Goal: Task Accomplishment & Management: Complete application form

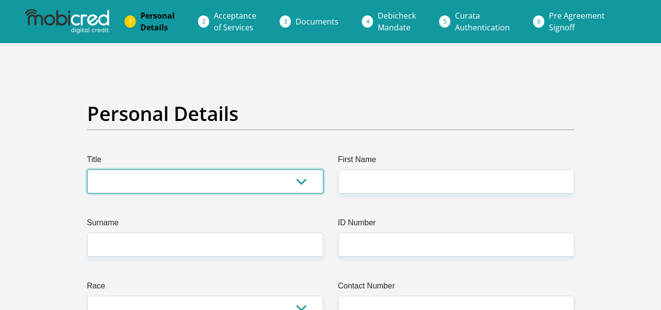
click at [303, 181] on select "Mr Ms Mrs Dr [PERSON_NAME]" at bounding box center [205, 181] width 236 height 24
select select "Ms"
click at [87, 169] on select "Mr Ms Mrs Dr [PERSON_NAME]" at bounding box center [205, 181] width 236 height 24
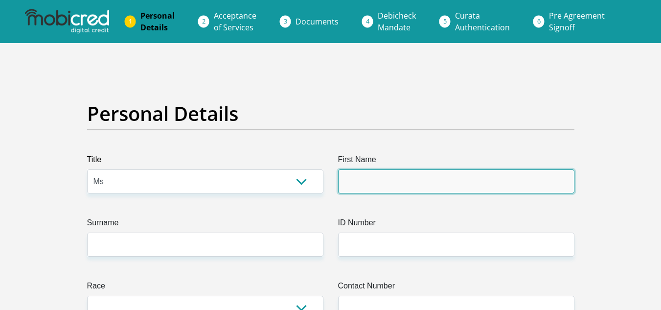
click at [362, 182] on input "First Name" at bounding box center [456, 181] width 236 height 24
type input "[PERSON_NAME]"
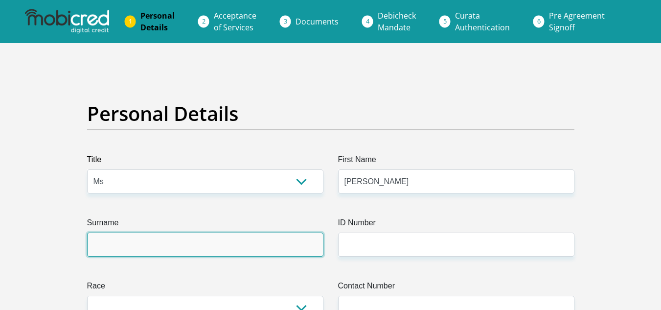
type input "Fester"
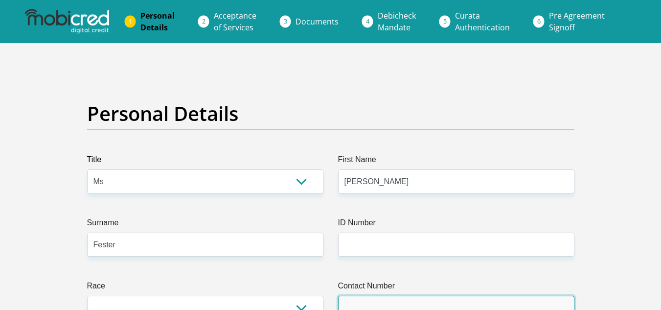
type input "0729152767"
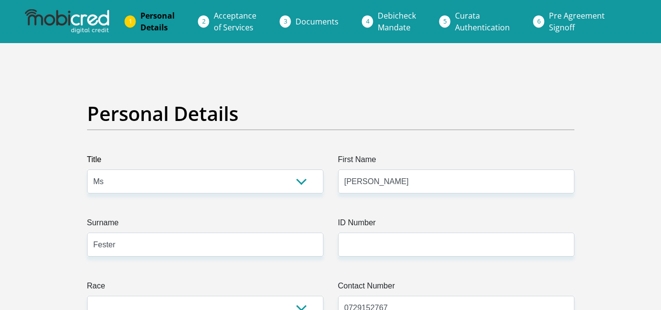
select select "ZAF"
type input "[STREET_ADDRESS][PERSON_NAME]"
type input "[GEOGRAPHIC_DATA]"
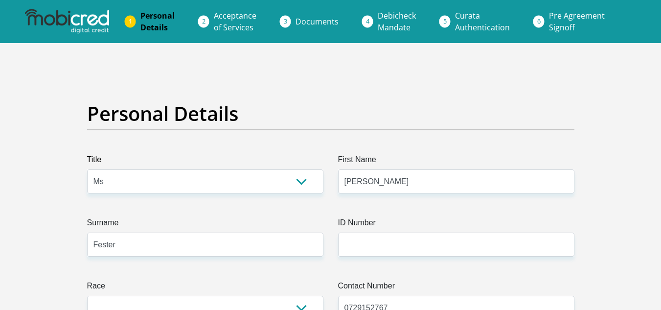
type input "[GEOGRAPHIC_DATA]"
type input "7570"
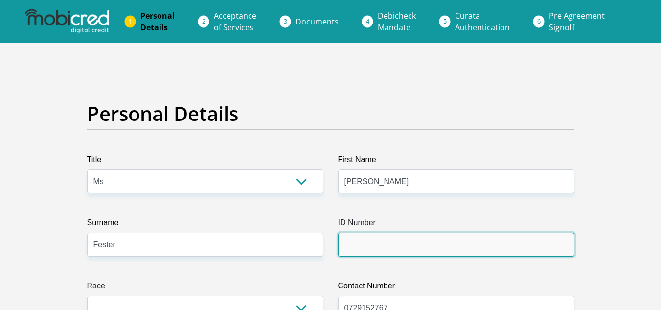
click at [359, 245] on input "ID Number" at bounding box center [456, 244] width 236 height 24
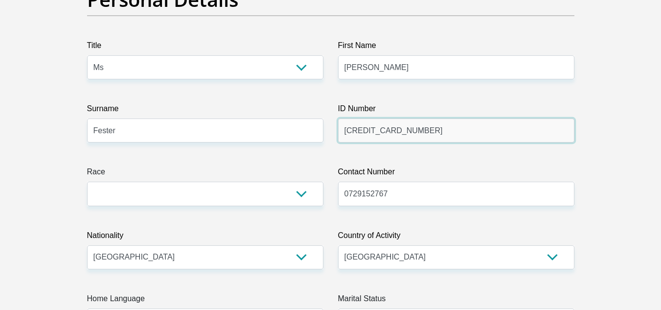
scroll to position [124, 0]
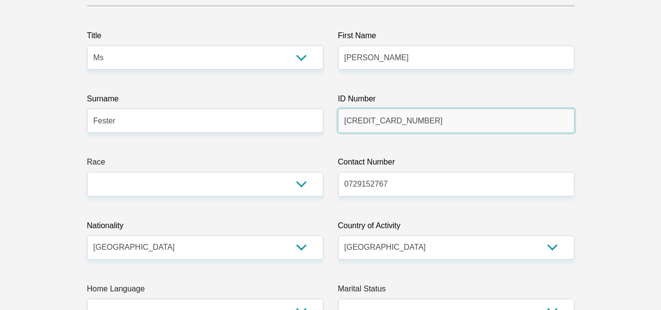
type input "[CREDIT_CARD_NUMBER]"
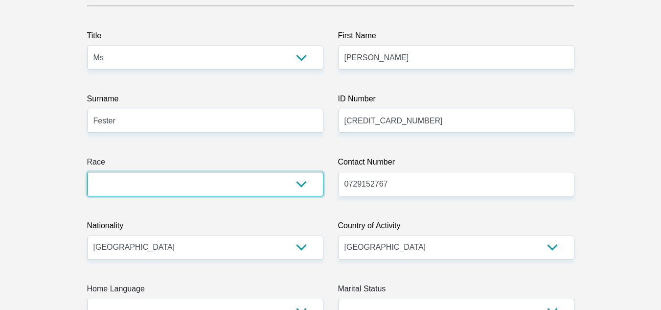
click at [300, 185] on select "Black Coloured Indian White Other" at bounding box center [205, 184] width 236 height 24
select select "2"
click at [87, 172] on select "Black Coloured Indian White Other" at bounding box center [205, 184] width 236 height 24
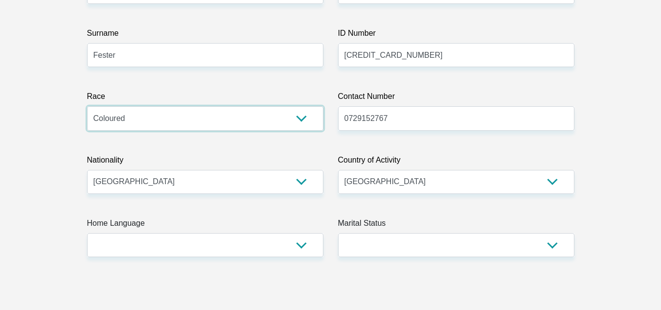
scroll to position [202, 0]
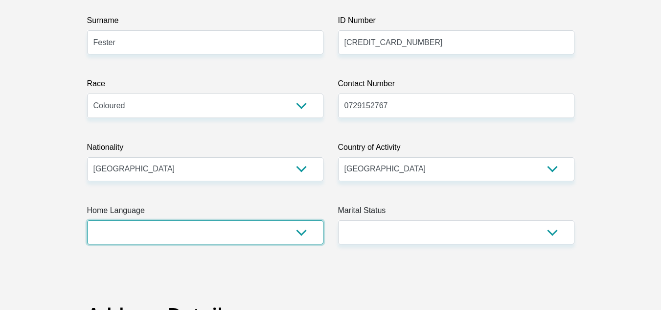
click at [303, 233] on select "Afrikaans English Sepedi South Ndebele Southern Sotho Swati Tsonga Tswana Venda…" at bounding box center [205, 232] width 236 height 24
select select "eng"
click at [87, 220] on select "Afrikaans English Sepedi South Ndebele Southern Sotho Swati Tsonga Tswana Venda…" at bounding box center [205, 232] width 236 height 24
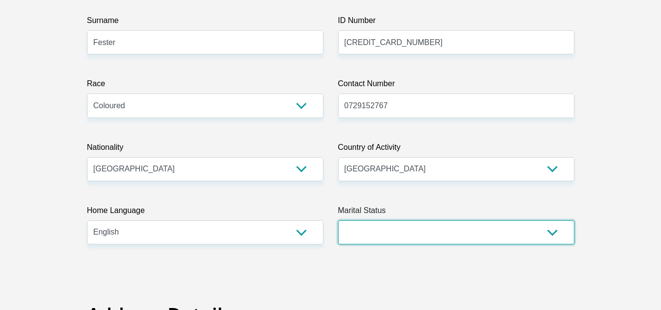
click at [553, 231] on select "Married ANC Single Divorced Widowed Married COP or Customary Law" at bounding box center [456, 232] width 236 height 24
select select "4"
click at [338, 220] on select "Married ANC Single Divorced Widowed Married COP or Customary Law" at bounding box center [456, 232] width 236 height 24
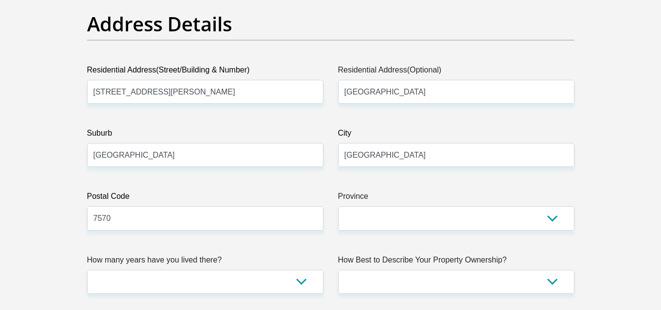
scroll to position [502, 0]
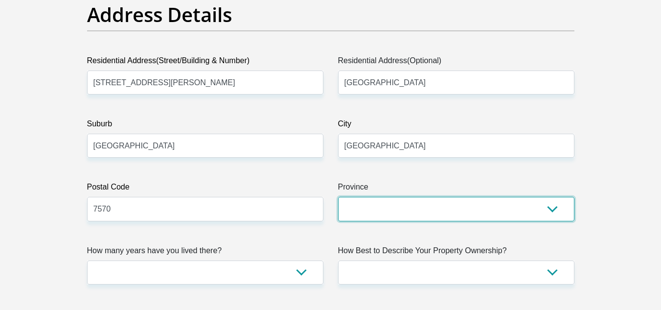
click at [551, 208] on select "Eastern Cape Free State [GEOGRAPHIC_DATA] [GEOGRAPHIC_DATA][DATE] [GEOGRAPHIC_D…" at bounding box center [456, 209] width 236 height 24
select select "Western Cape"
click at [338, 197] on select "Eastern Cape Free State [GEOGRAPHIC_DATA] [GEOGRAPHIC_DATA][DATE] [GEOGRAPHIC_D…" at bounding box center [456, 209] width 236 height 24
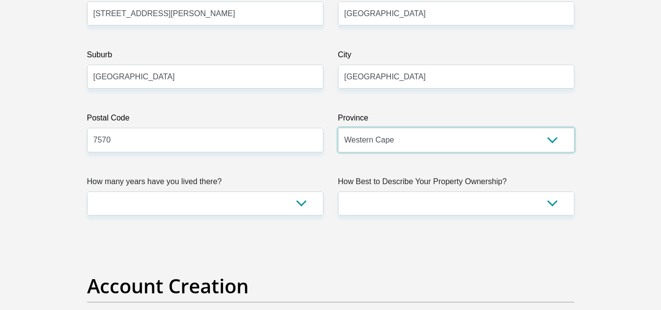
scroll to position [580, 0]
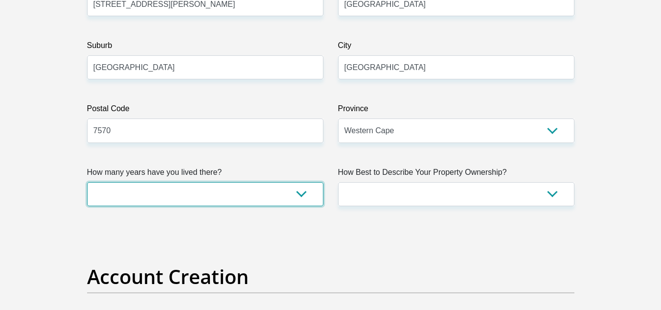
click at [298, 196] on select "less than 1 year 1-3 years 3-5 years 5+ years" at bounding box center [205, 194] width 236 height 24
select select "2"
click at [87, 182] on select "less than 1 year 1-3 years 3-5 years 5+ years" at bounding box center [205, 194] width 236 height 24
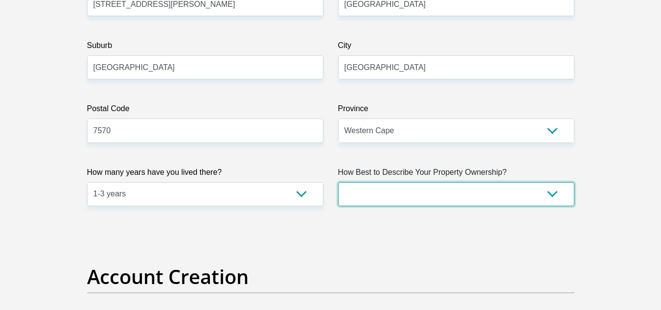
click at [551, 192] on select "Owned Rented Family Owned Company Dwelling" at bounding box center [456, 194] width 236 height 24
select select "Rented"
click at [338, 182] on select "Owned Rented Family Owned Company Dwelling" at bounding box center [456, 194] width 236 height 24
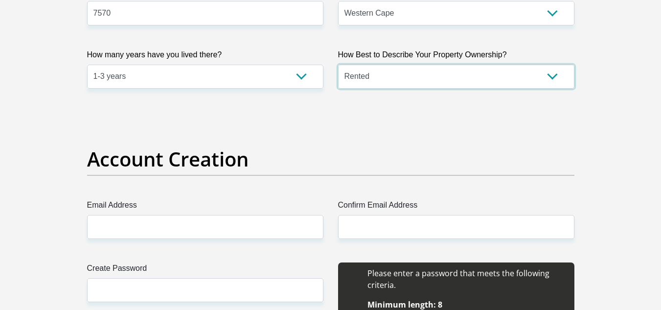
scroll to position [717, 0]
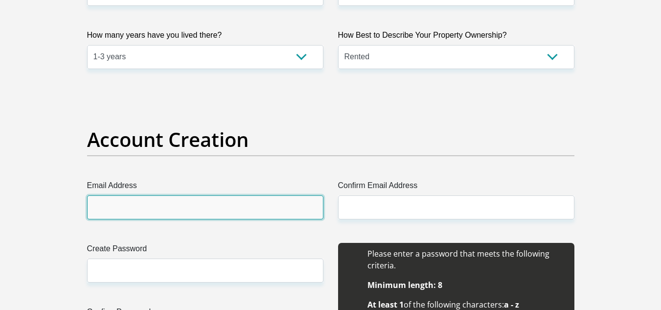
click at [142, 199] on input "Email Address" at bounding box center [205, 207] width 236 height 24
type input "[EMAIL_ADDRESS][DOMAIN_NAME]"
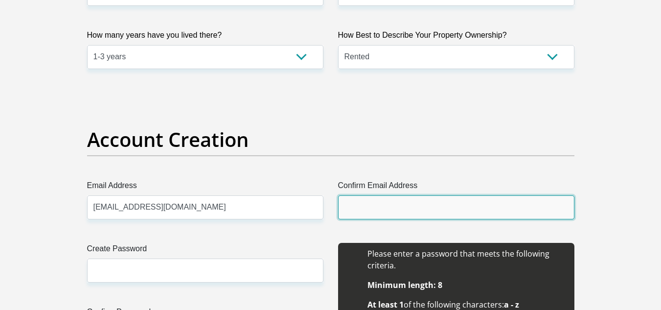
type input "[EMAIL_ADDRESS][DOMAIN_NAME]"
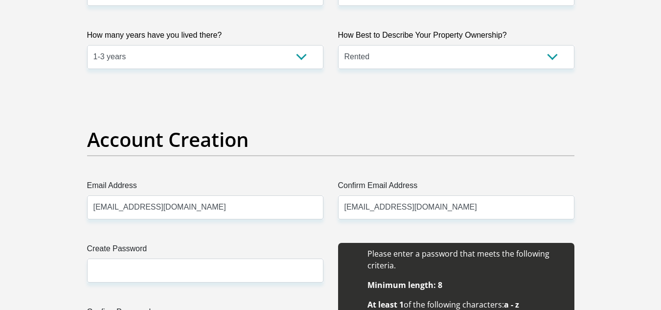
type input "[PERSON_NAME]"
type input "Fester"
type input "0729152767"
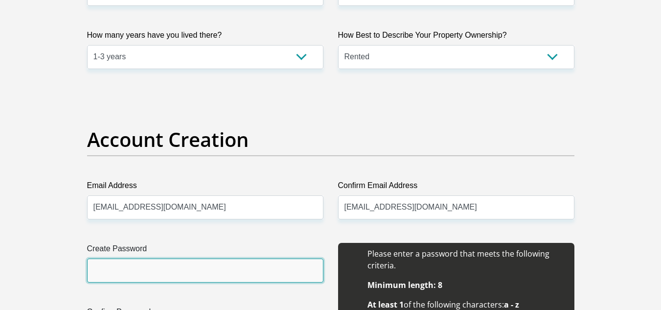
click at [108, 268] on input "Create Password" at bounding box center [205, 270] width 236 height 24
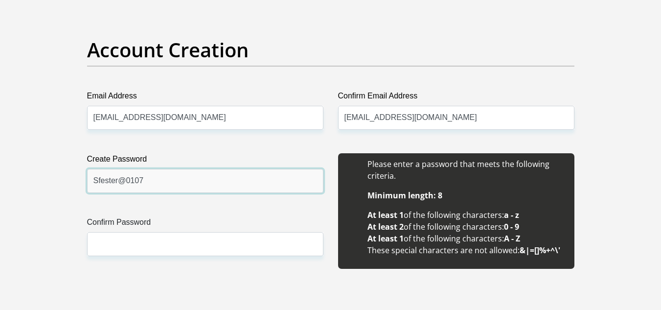
scroll to position [815, 0]
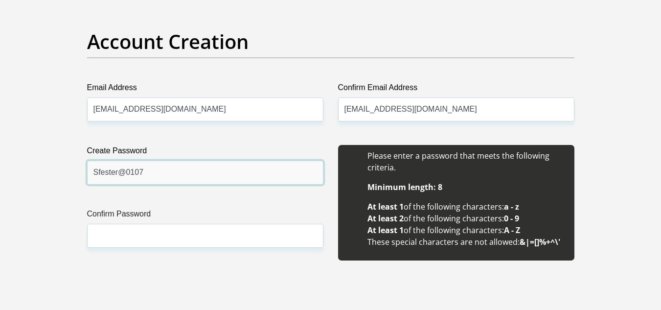
type input "Sfester@0107"
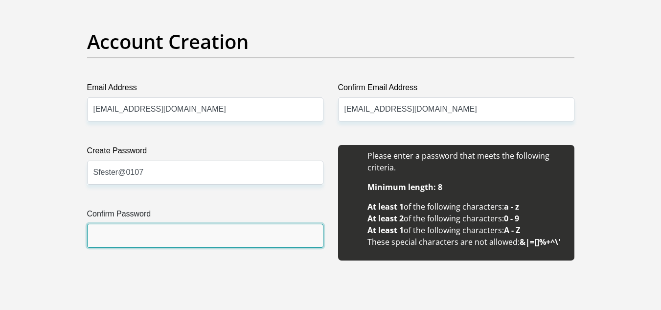
click at [136, 228] on input "Confirm Password" at bounding box center [205, 236] width 236 height 24
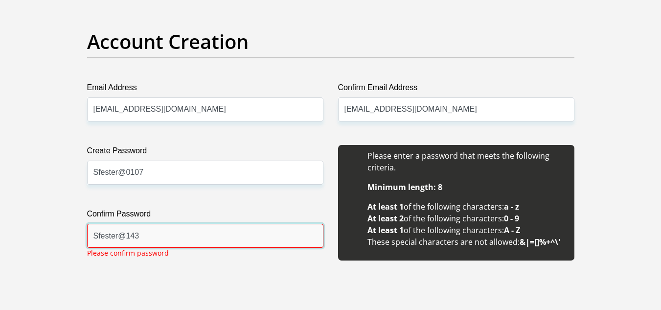
click at [149, 231] on input "Sfester@143" at bounding box center [205, 236] width 236 height 24
type input "Sfester"
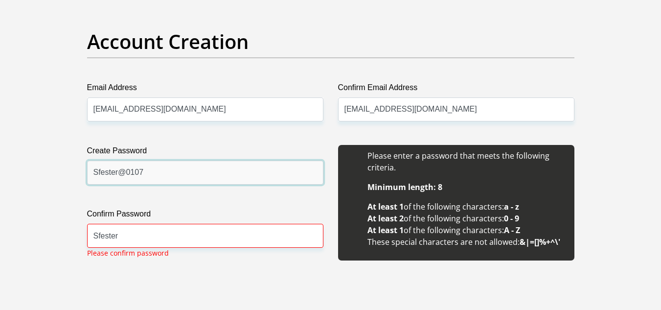
click at [147, 172] on input "Sfester@0107" at bounding box center [205, 172] width 236 height 24
type input "Sfester@143"
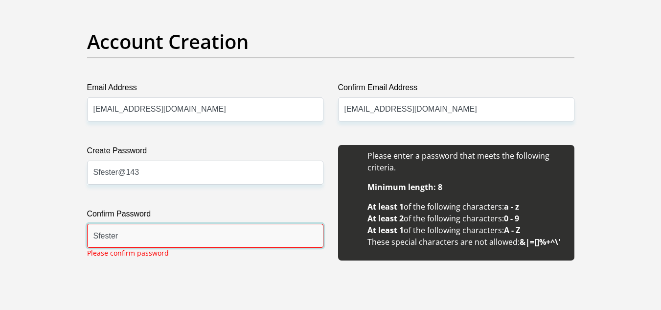
click at [122, 235] on input "Sfester" at bounding box center [205, 236] width 236 height 24
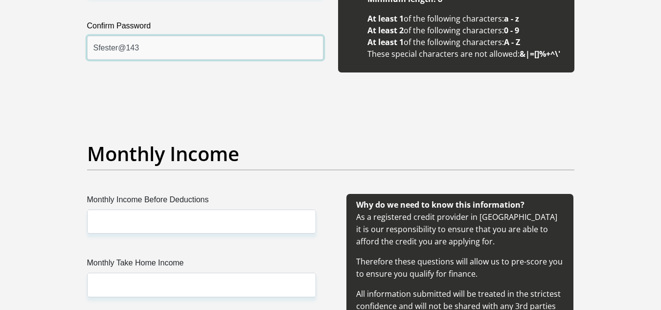
scroll to position [1017, 0]
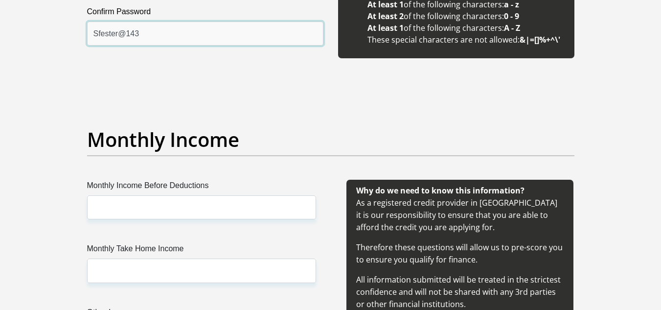
type input "Sfester@143"
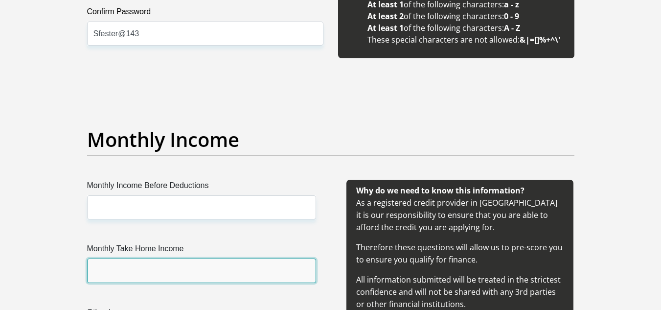
click at [142, 270] on input "Monthly Take Home Income" at bounding box center [201, 270] width 229 height 24
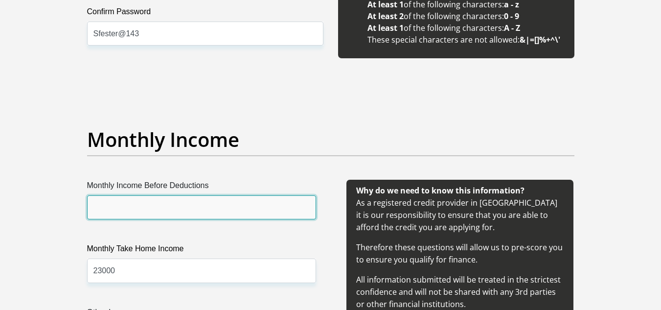
click at [124, 206] on input "Monthly Income Before Deductions" at bounding box center [201, 207] width 229 height 24
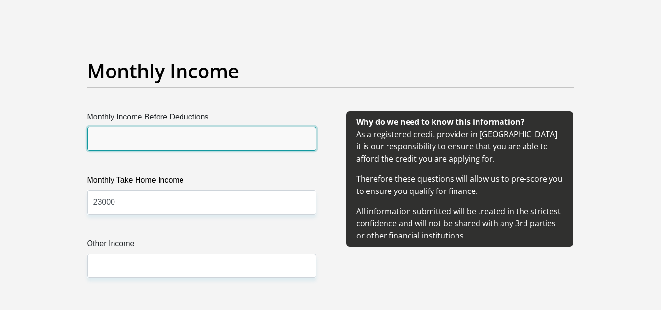
scroll to position [1095, 0]
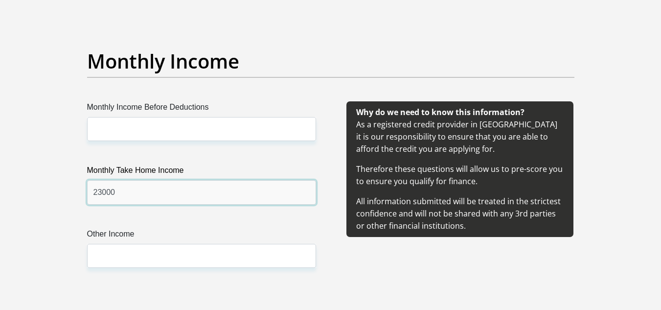
click at [117, 197] on input "23000" at bounding box center [201, 192] width 229 height 24
type input "21000"
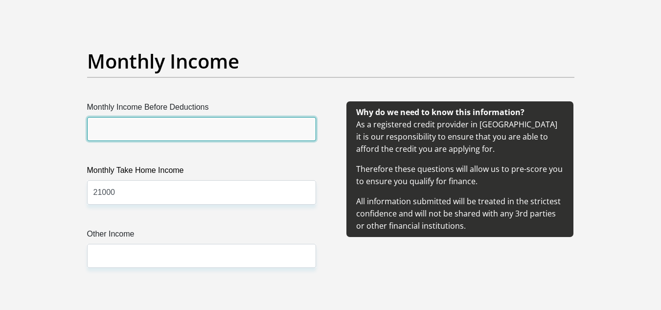
click at [117, 126] on input "Monthly Income Before Deductions" at bounding box center [201, 129] width 229 height 24
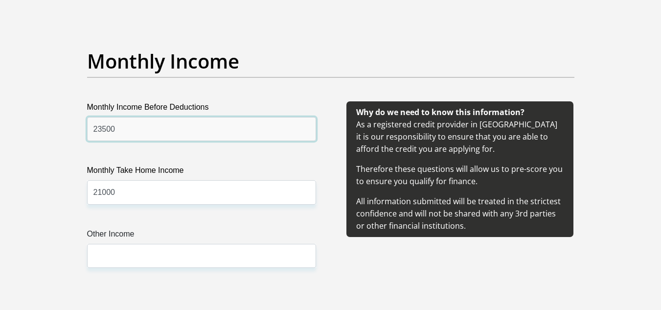
type input "23500"
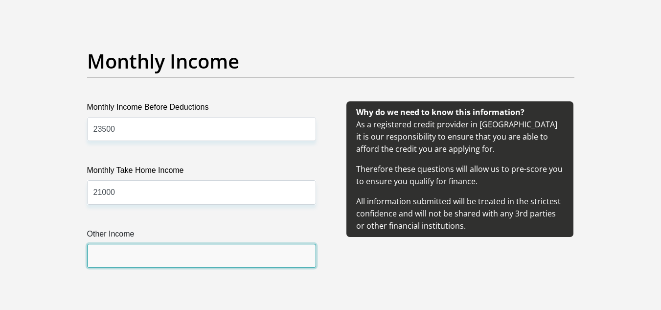
click at [109, 249] on input "Other Income" at bounding box center [201, 256] width 229 height 24
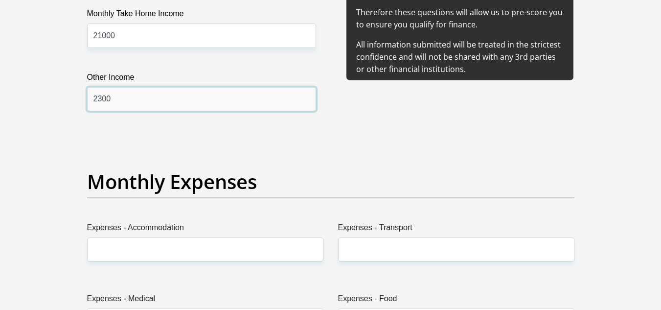
scroll to position [1271, 0]
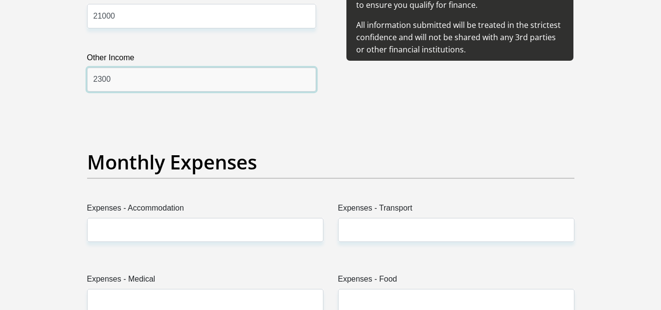
type input "2300"
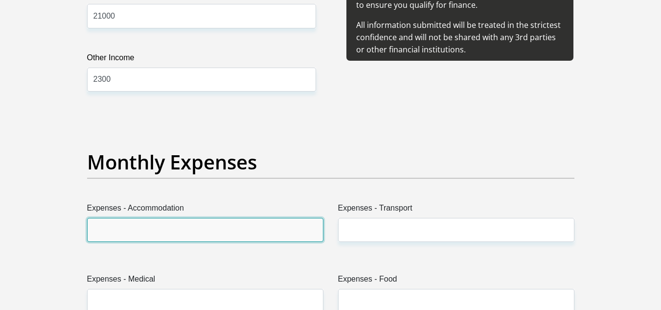
click at [138, 229] on input "Expenses - Accommodation" at bounding box center [205, 230] width 236 height 24
type input "3000"
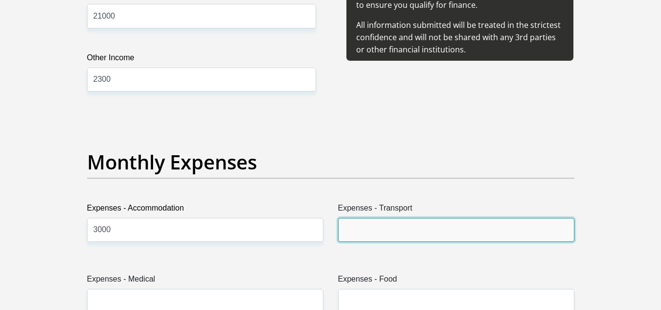
click at [355, 228] on input "Expenses - Transport" at bounding box center [456, 230] width 236 height 24
type input "1200"
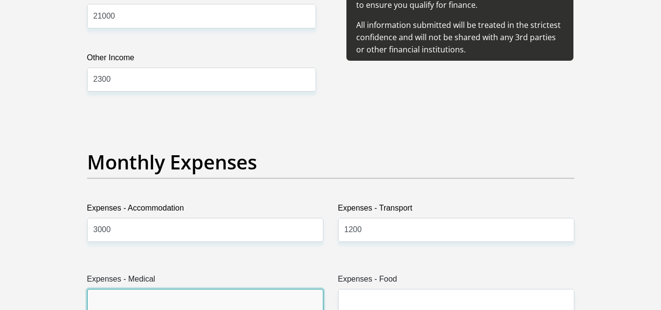
click at [167, 298] on input "Expenses - Medical" at bounding box center [205, 301] width 236 height 24
type input "."
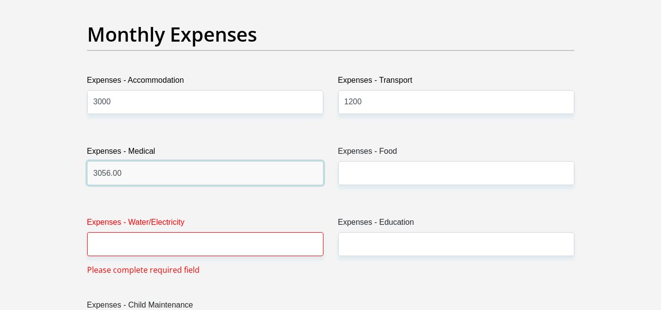
scroll to position [1408, 0]
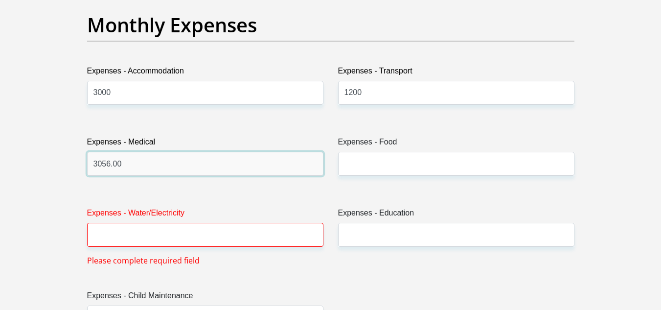
type input "3056.00"
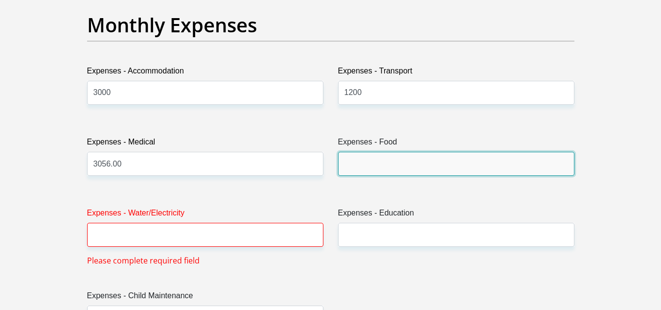
click at [411, 167] on input "Expenses - Food" at bounding box center [456, 164] width 236 height 24
type input "4000"
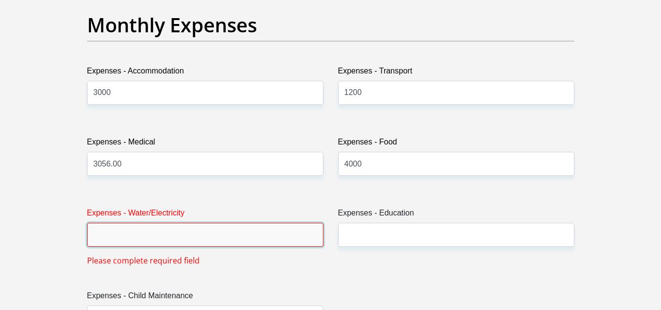
click at [113, 230] on input "Expenses - Water/Electricity" at bounding box center [205, 235] width 236 height 24
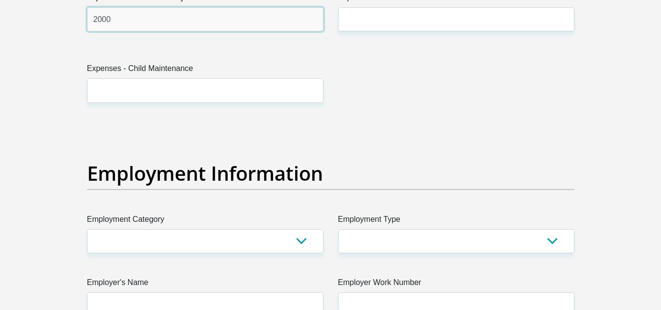
scroll to position [1643, 0]
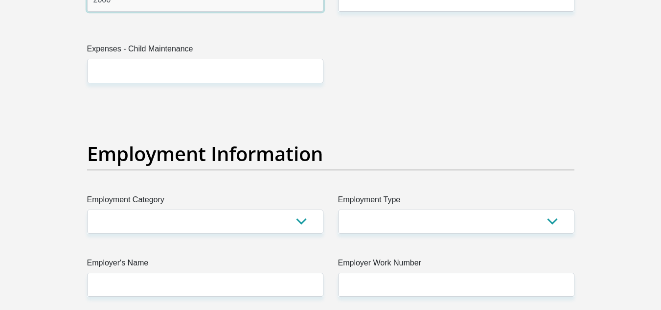
type input "2000"
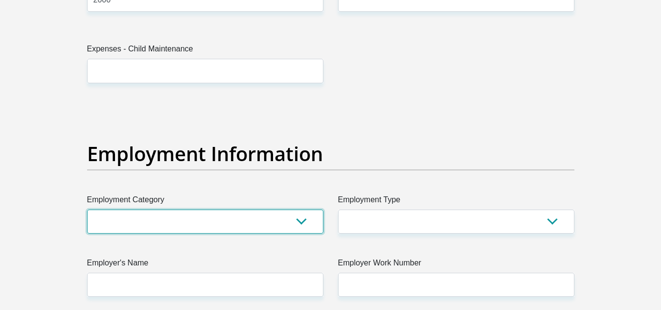
click at [303, 222] on select "AGRICULTURE ALCOHOL & TOBACCO CONSTRUCTION MATERIALS METALLURGY EQUIPMENT FOR R…" at bounding box center [205, 221] width 236 height 24
select select "6"
click at [87, 209] on select "AGRICULTURE ALCOHOL & TOBACCO CONSTRUCTION MATERIALS METALLURGY EQUIPMENT FOR R…" at bounding box center [205, 221] width 236 height 24
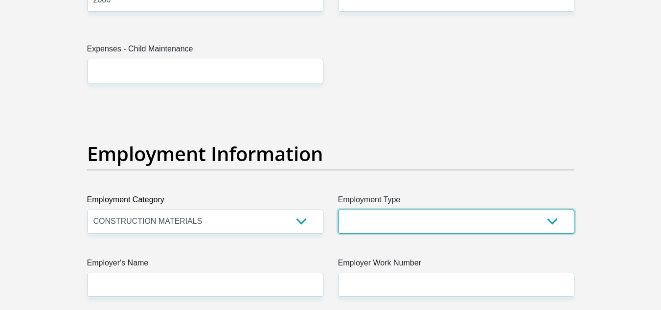
click at [551, 222] on select "College/Lecturer Craft Seller Creative Driver Executive Farmer Forces - Non Com…" at bounding box center [456, 221] width 236 height 24
select select "Office Staff/Clerk"
click at [338, 209] on select "College/Lecturer Craft Seller Creative Driver Executive Farmer Forces - Non Com…" at bounding box center [456, 221] width 236 height 24
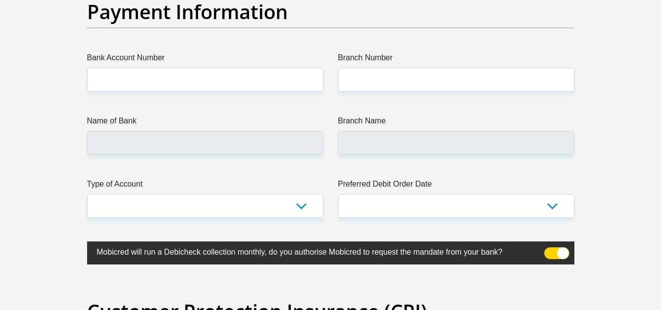
scroll to position [2294, 0]
